Goal: Task Accomplishment & Management: Complete application form

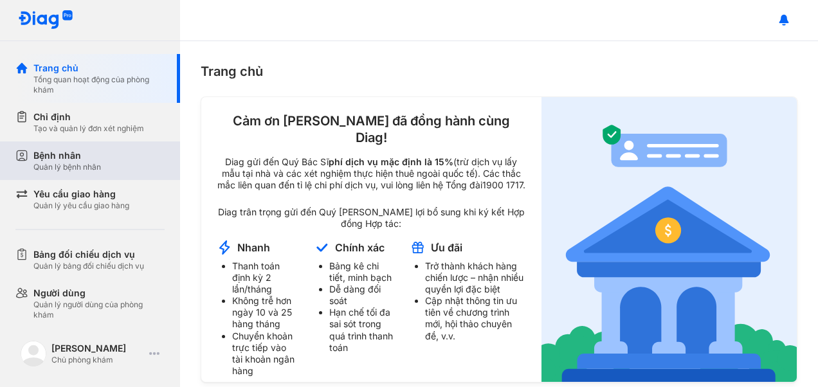
click at [86, 149] on div "Bệnh nhân Quản lý bệnh nhân" at bounding box center [97, 161] width 165 height 39
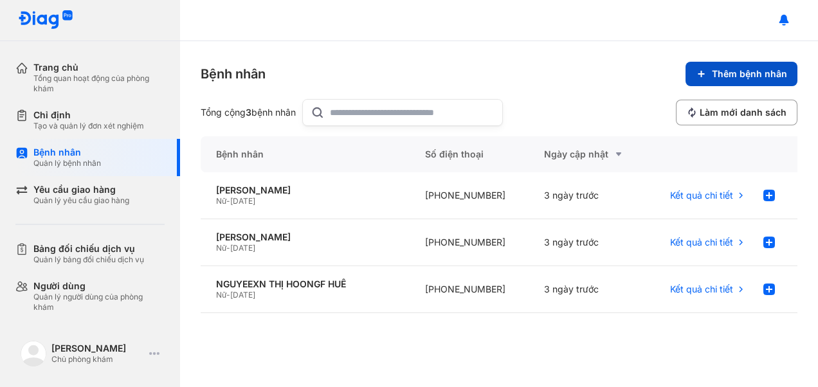
click at [744, 78] on span "Thêm bệnh nhân" at bounding box center [749, 74] width 75 height 12
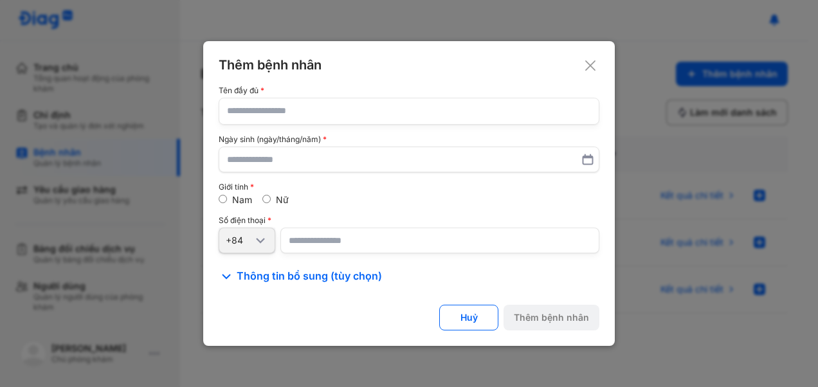
click at [290, 115] on input "text" at bounding box center [409, 111] width 364 height 26
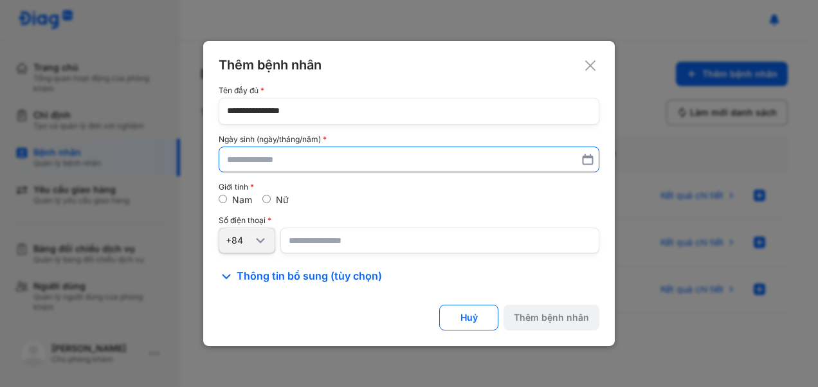
type input "**********"
click at [367, 156] on input "text" at bounding box center [409, 159] width 363 height 23
type input "**********"
click at [264, 194] on div "Giới tính Nam Nữ" at bounding box center [409, 194] width 381 height 23
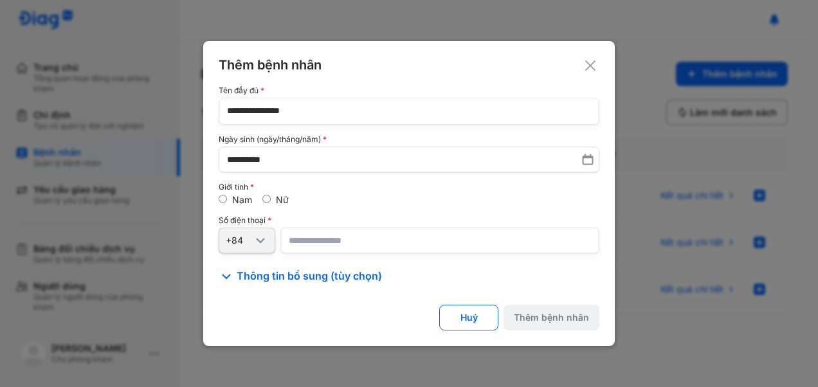
click at [322, 244] on input "number" at bounding box center [440, 241] width 319 height 26
paste input "**********"
type input "**********"
click at [574, 315] on div "Thêm bệnh nhân" at bounding box center [551, 318] width 75 height 12
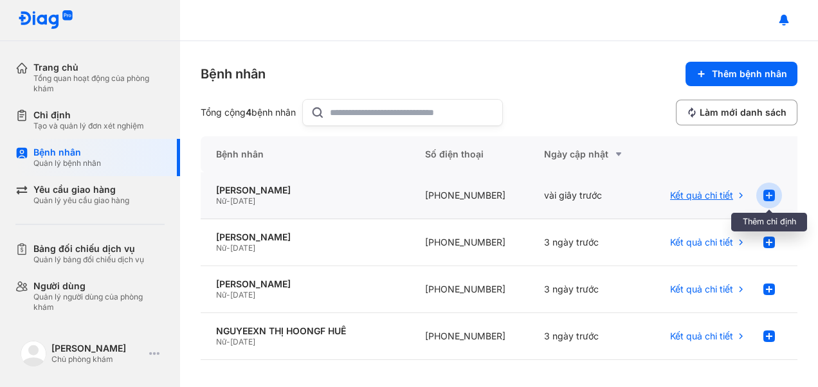
click at [768, 194] on icon at bounding box center [769, 195] width 15 height 15
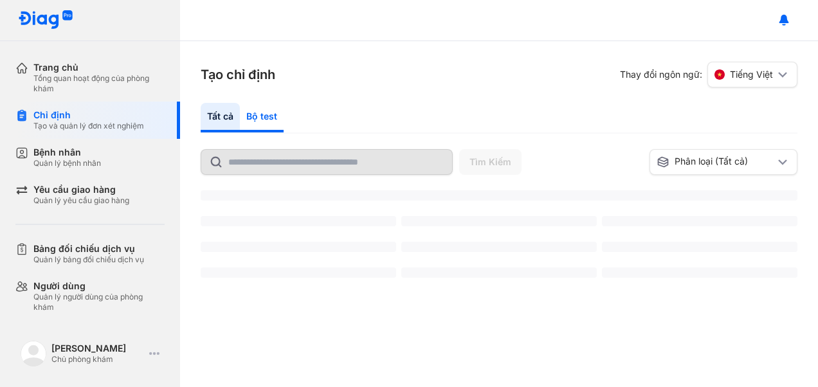
click at [266, 117] on div "Bộ test" at bounding box center [262, 118] width 44 height 30
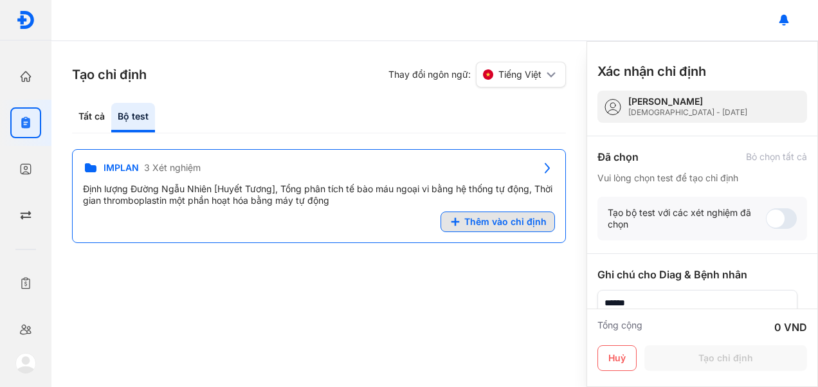
click at [703, 223] on div "Tạo bộ test với các xét nghiệm đã chọn" at bounding box center [687, 218] width 158 height 23
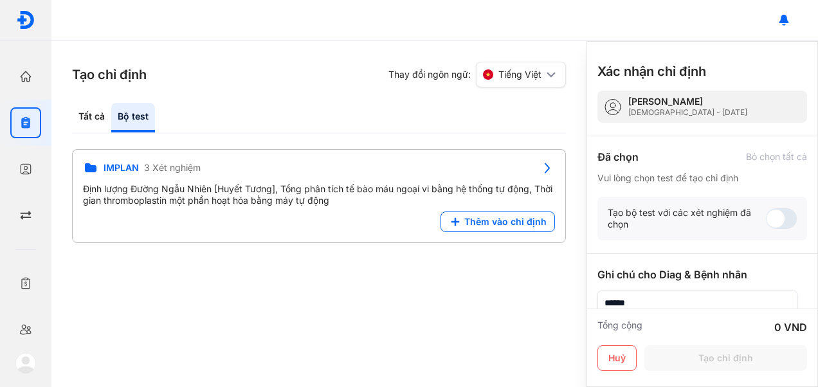
click at [766, 219] on span at bounding box center [781, 218] width 31 height 21
click at [453, 274] on div "Tạo chỉ định Thay đổi ngôn ngữ: Tiếng Việt Tất cả Bộ test Tìm Kiếm Phân loại (T…" at bounding box center [318, 214] width 535 height 346
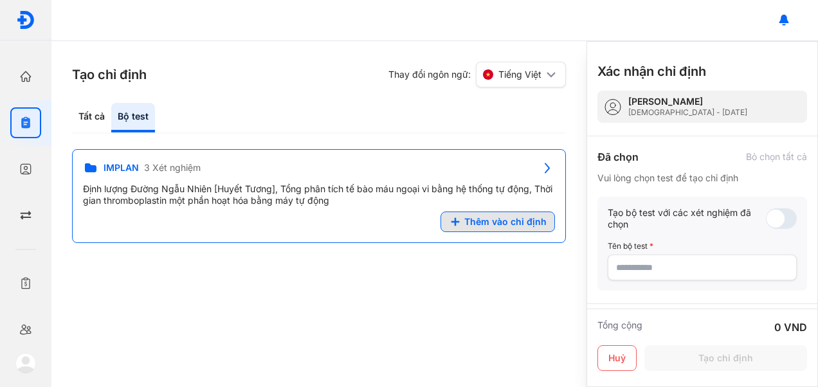
click at [481, 220] on span "Thêm vào chỉ định" at bounding box center [506, 222] width 82 height 12
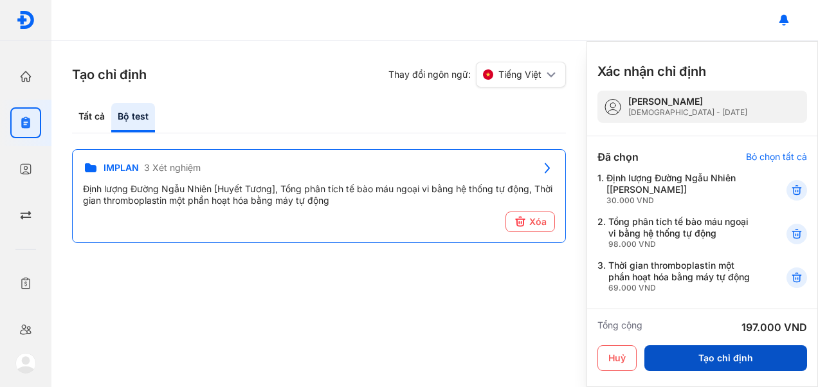
click at [736, 358] on button "Tạo chỉ định" at bounding box center [726, 358] width 163 height 26
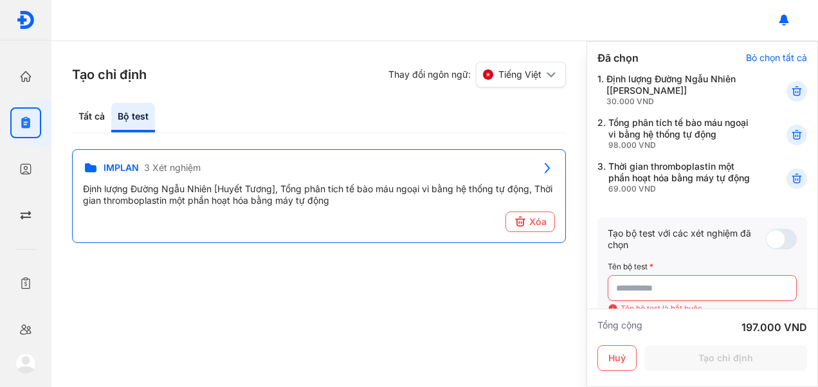
scroll to position [257, 0]
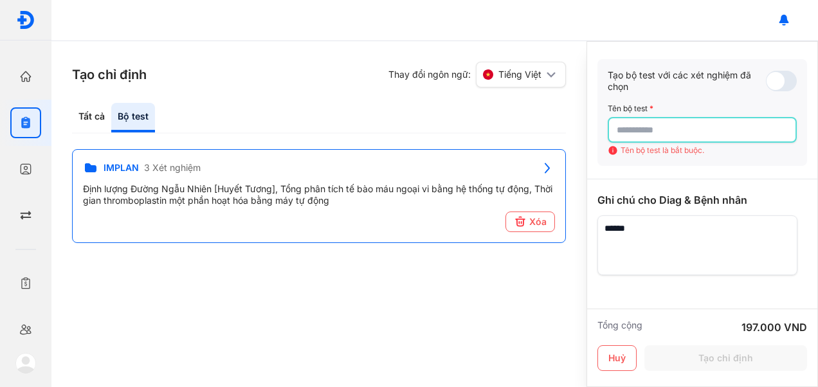
drag, startPoint x: 659, startPoint y: 140, endPoint x: 667, endPoint y: 134, distance: 9.7
click at [659, 140] on input "text" at bounding box center [702, 129] width 171 height 23
click at [776, 91] on span at bounding box center [781, 81] width 31 height 21
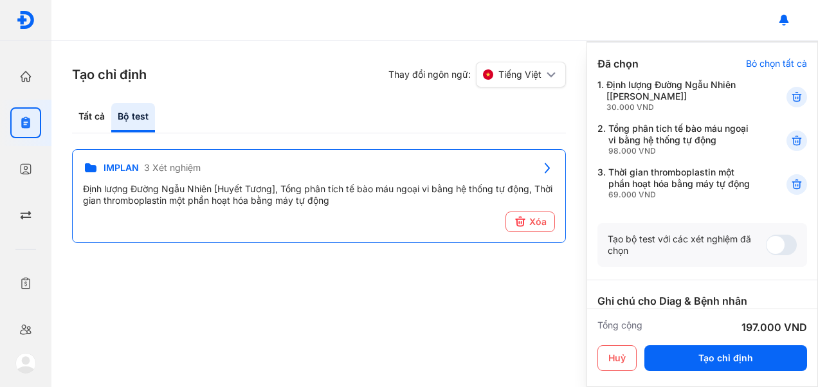
scroll to position [55, 0]
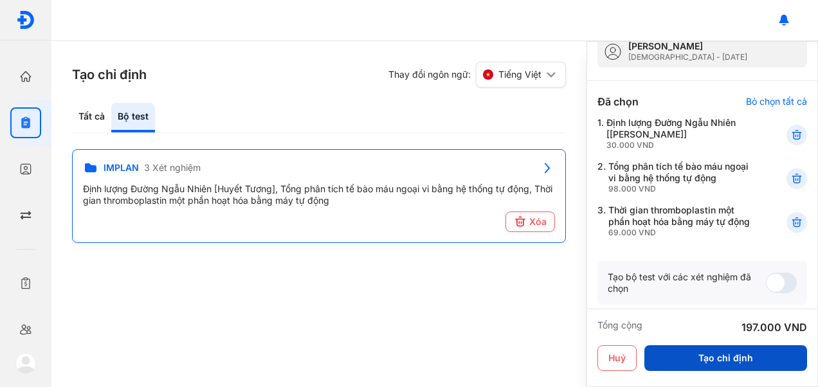
click at [739, 358] on button "Tạo chỉ định" at bounding box center [726, 358] width 163 height 26
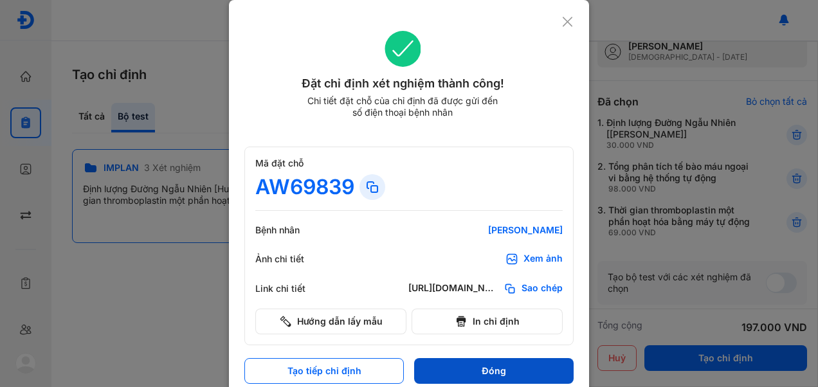
click at [508, 373] on button "Đóng" at bounding box center [494, 371] width 160 height 26
